Goal: Task Accomplishment & Management: Use online tool/utility

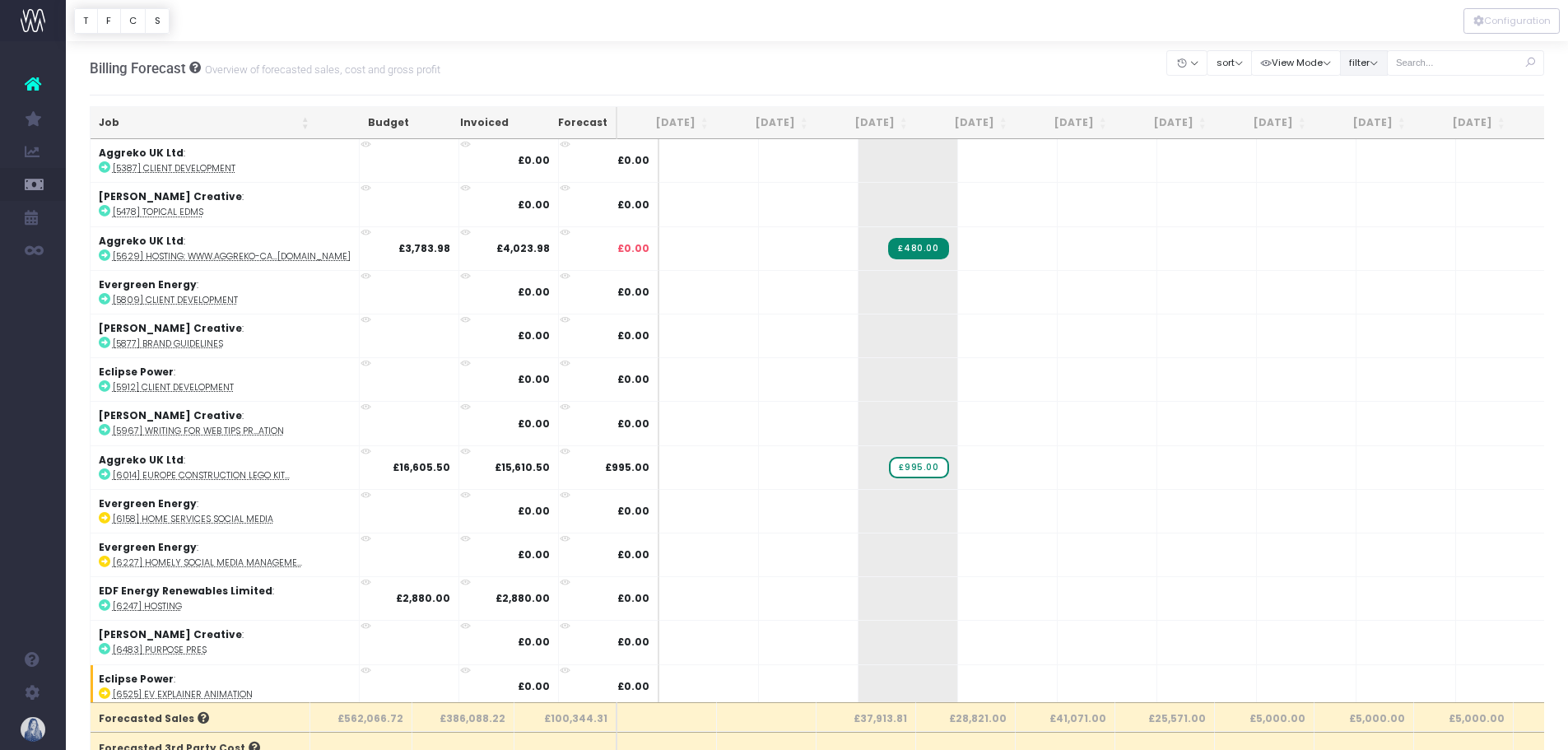
click at [1365, 57] on button "filter" at bounding box center [1364, 63] width 48 height 26
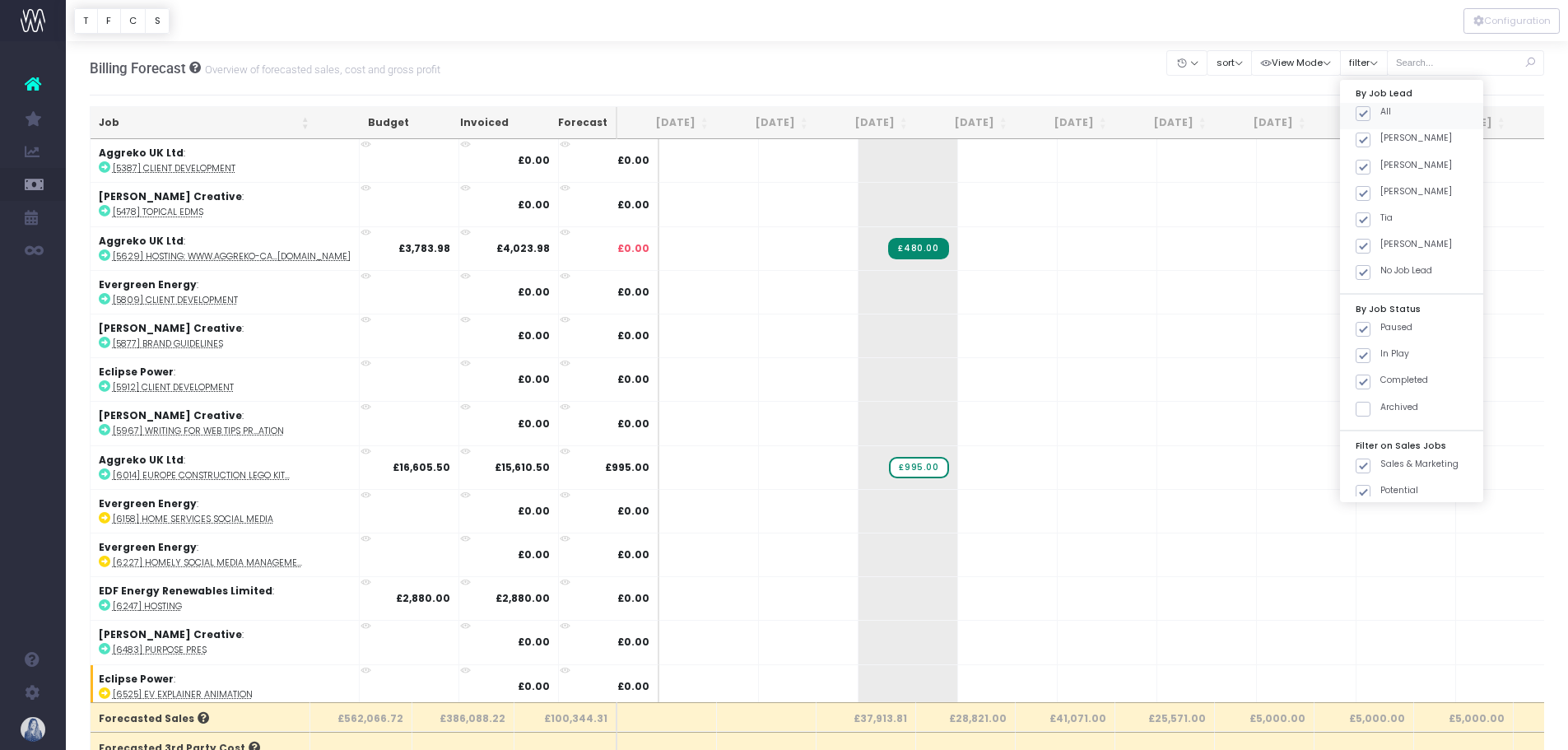
click at [1364, 109] on span at bounding box center [1362, 113] width 15 height 15
click at [1380, 109] on input "All" at bounding box center [1385, 110] width 11 height 11
checkbox input "false"
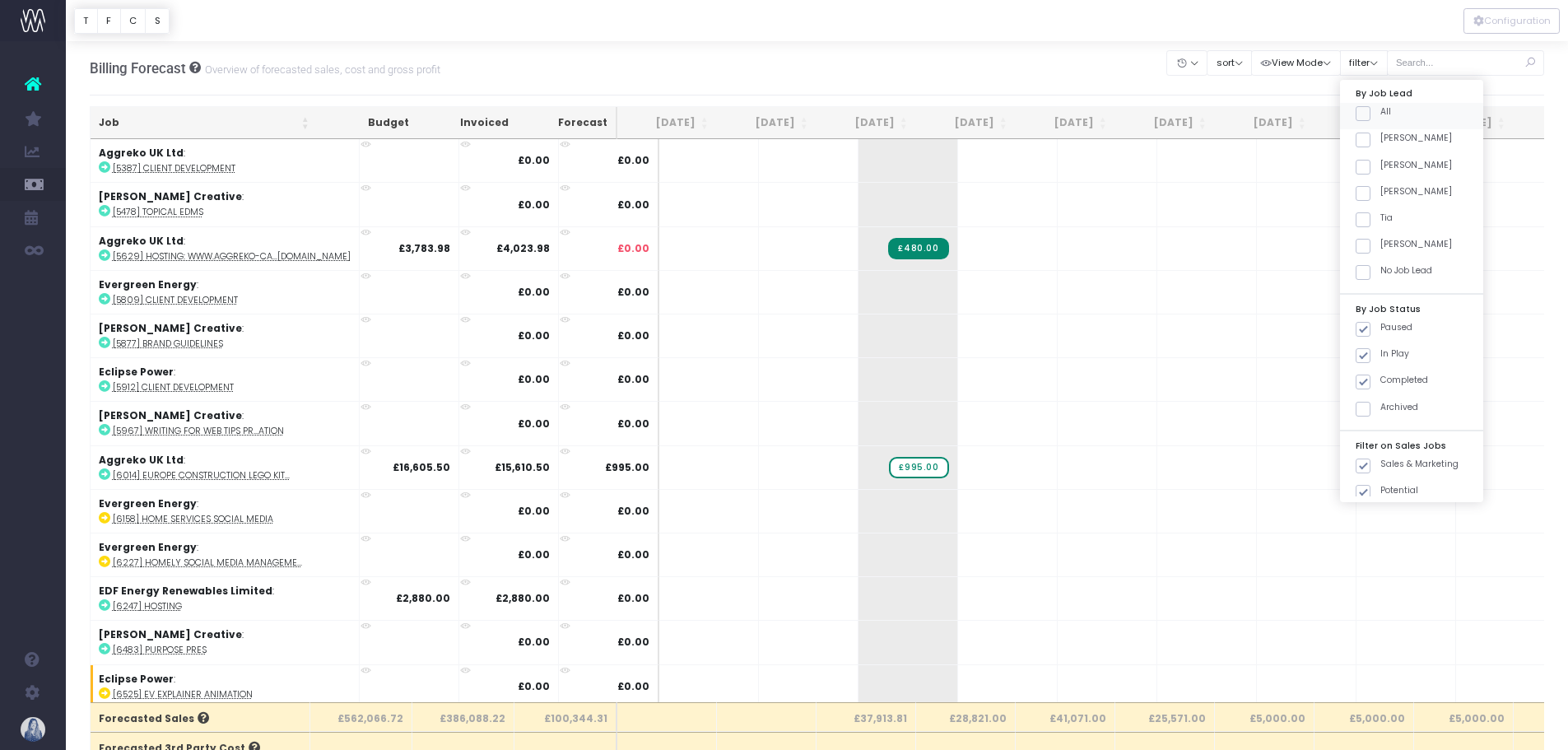
checkbox input "false"
click at [1364, 138] on span at bounding box center [1362, 140] width 15 height 15
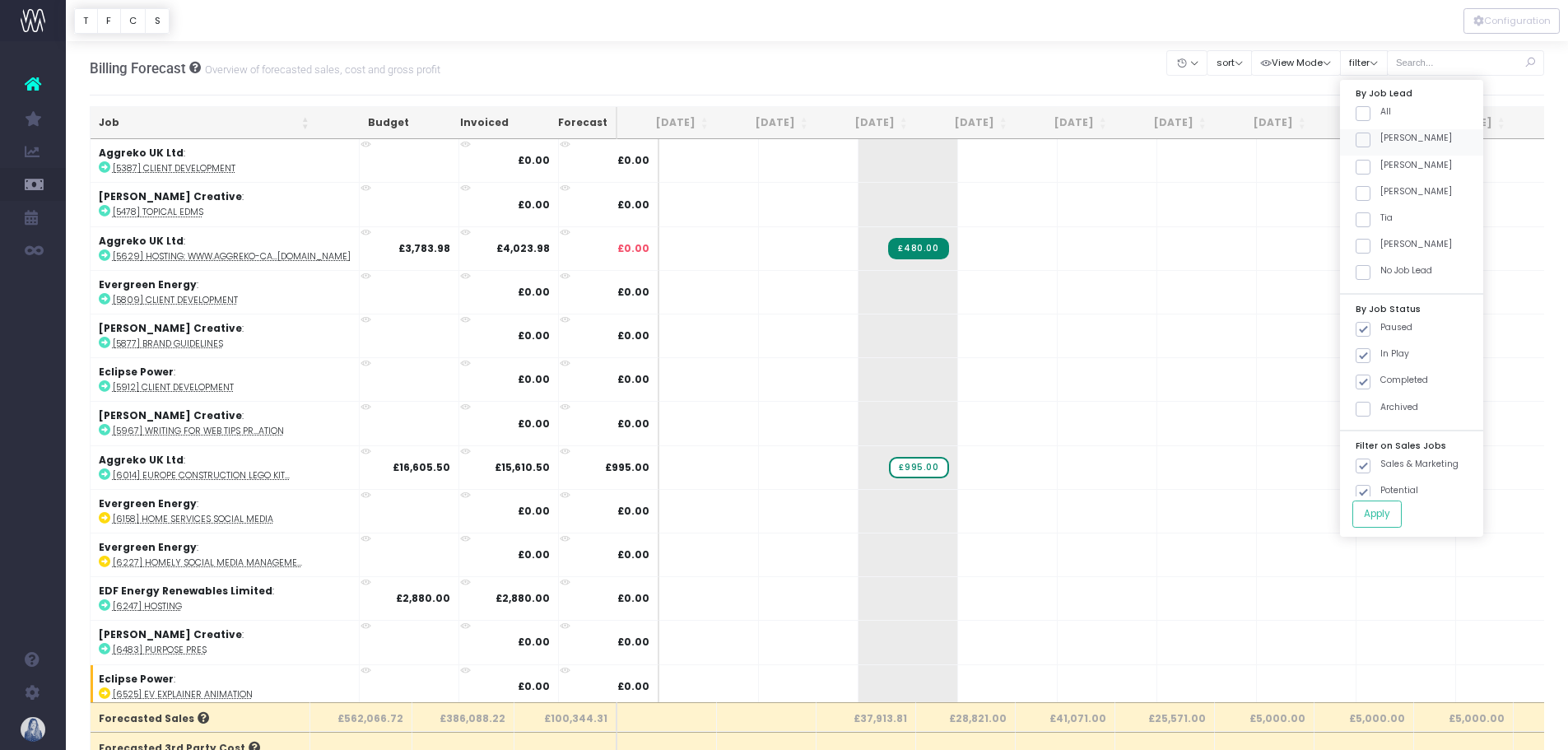
click at [1380, 138] on input "[PERSON_NAME]" at bounding box center [1385, 137] width 11 height 11
checkbox input "true"
click at [1376, 515] on button "Apply" at bounding box center [1377, 514] width 49 height 27
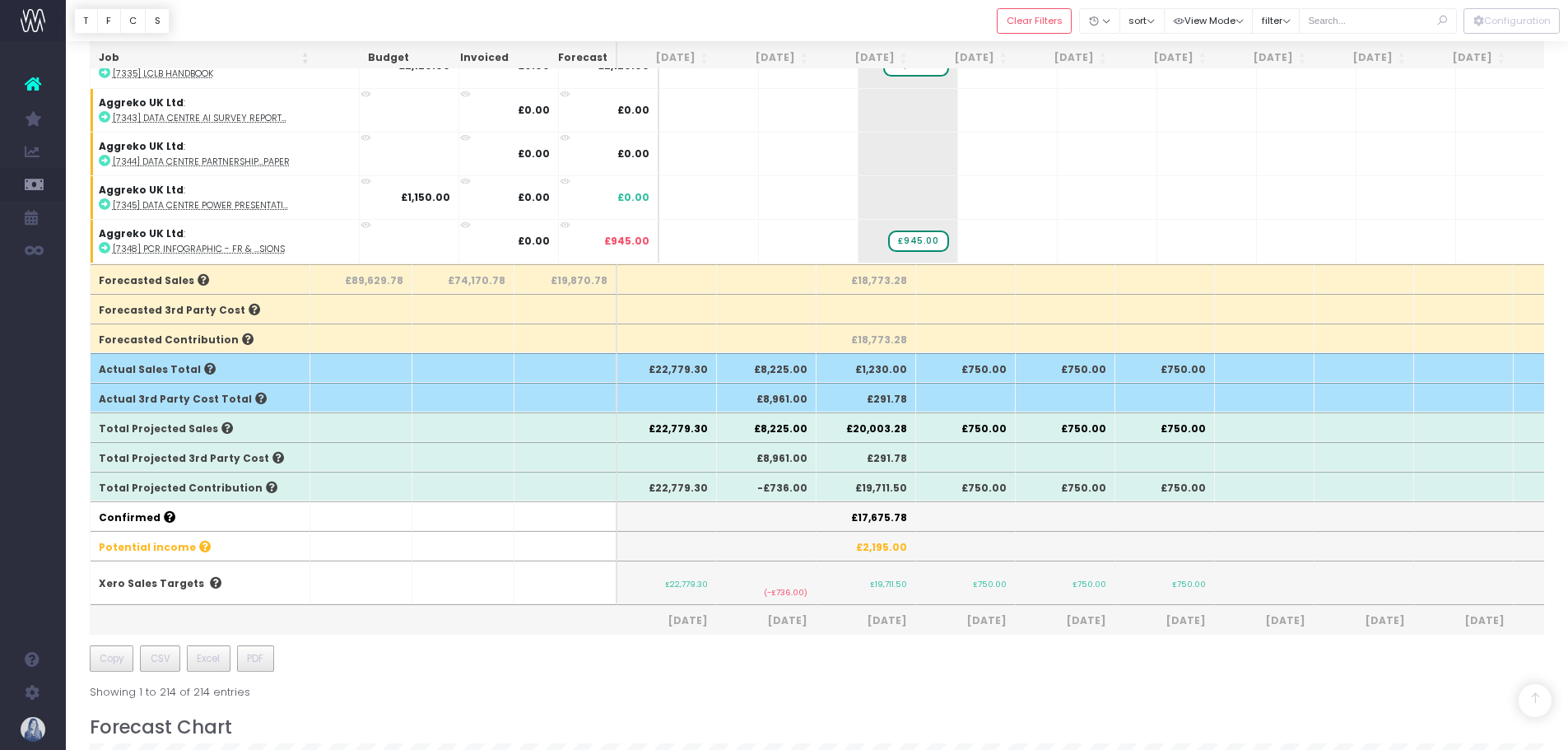
scroll to position [247, 0]
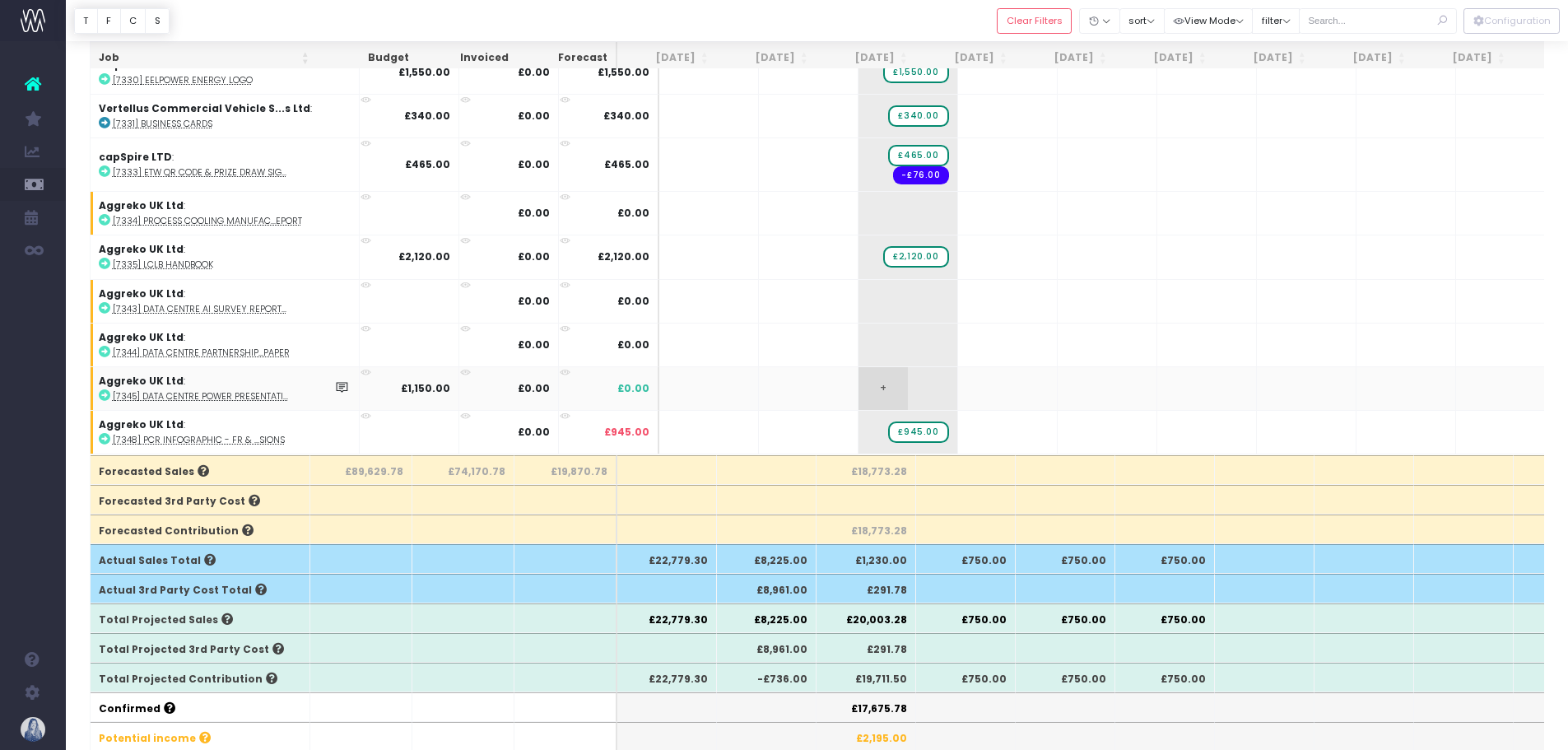
click at [858, 383] on span "+" at bounding box center [883, 389] width 49 height 42
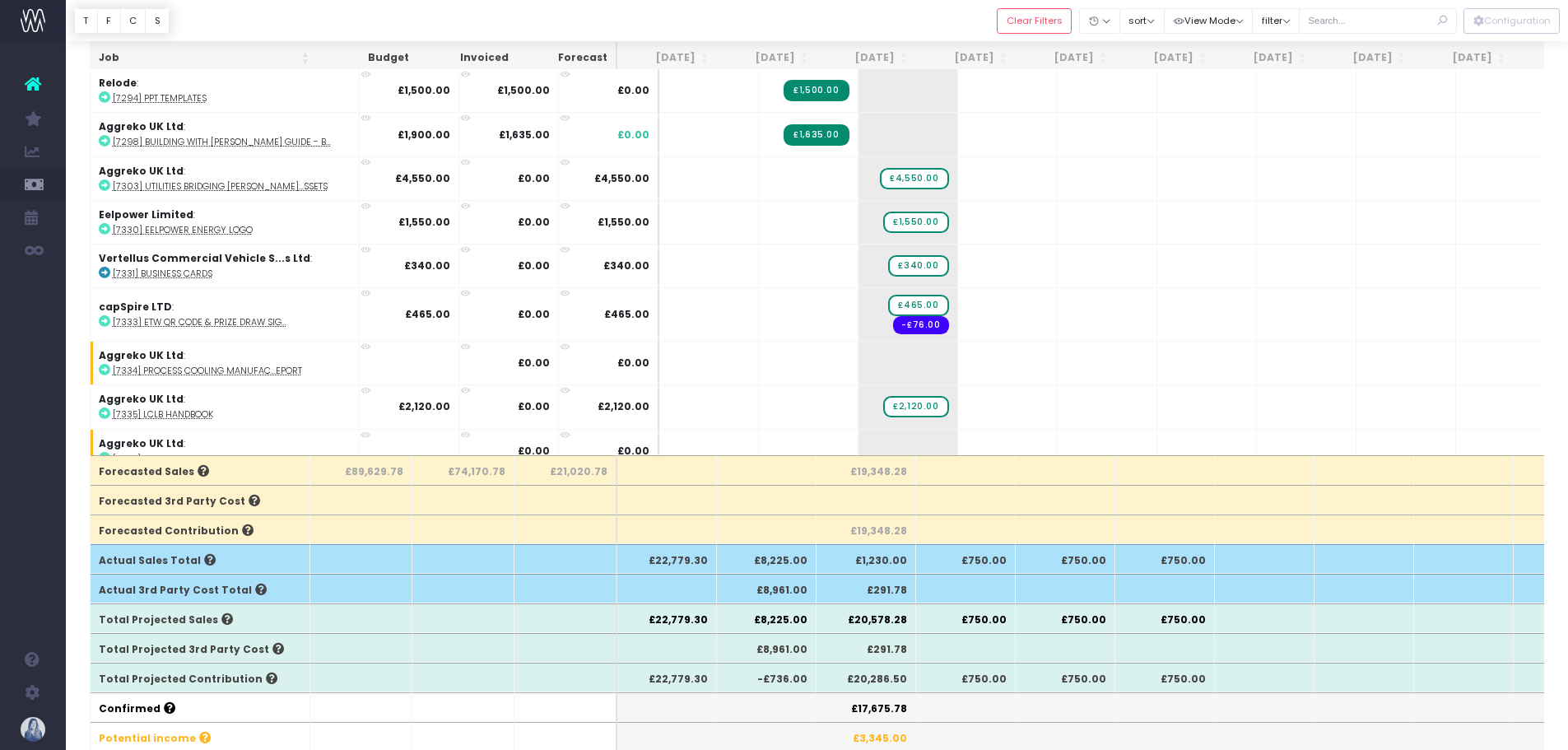
scroll to position [1064, 0]
